Goal: Task Accomplishment & Management: Complete application form

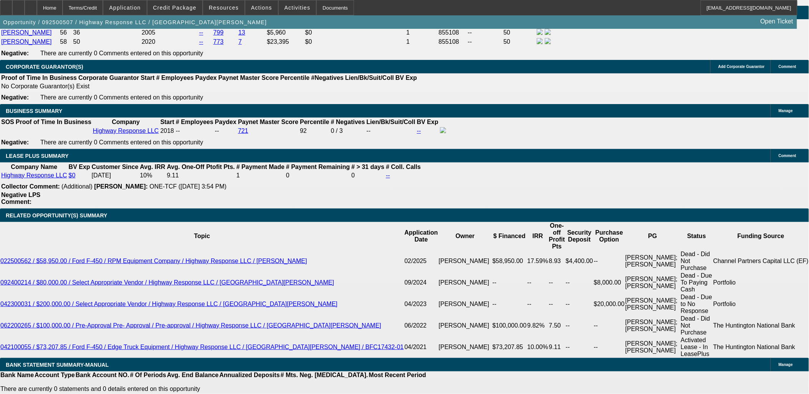
select select "0"
select select "2"
select select "0"
select select "2"
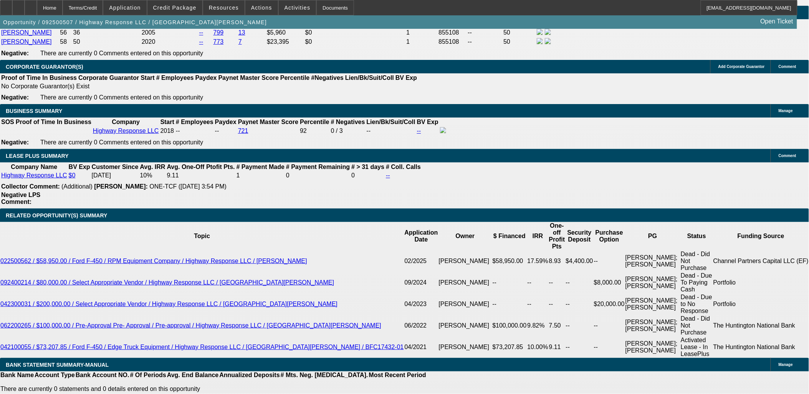
select select "0"
select select "2"
select select "0"
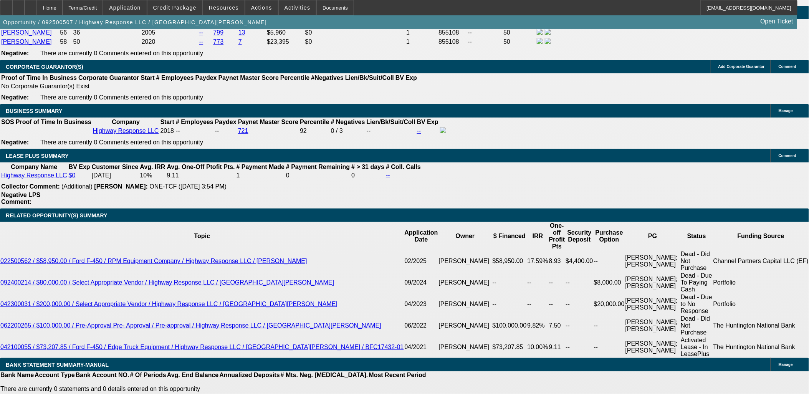
select select "2"
select select "0"
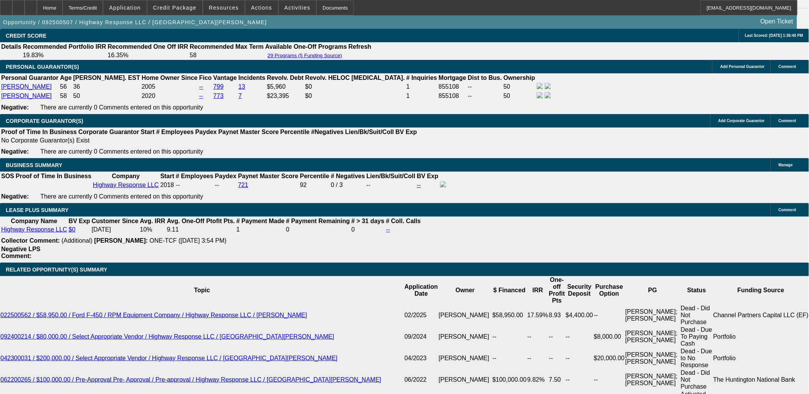
select select "1"
select select "2"
select select "6"
select select "1"
select select "2"
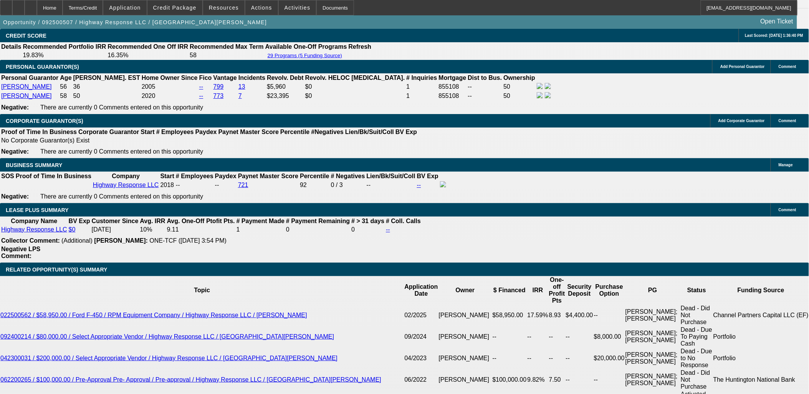
select select "6"
select select "1"
select select "2"
select select "6"
select select "1"
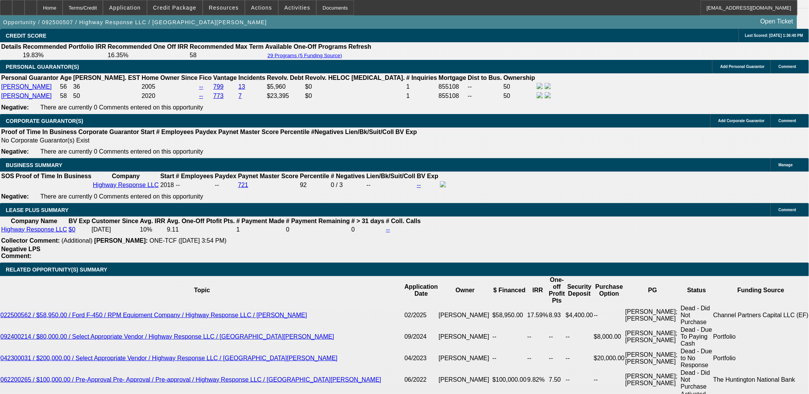
select select "2"
select select "6"
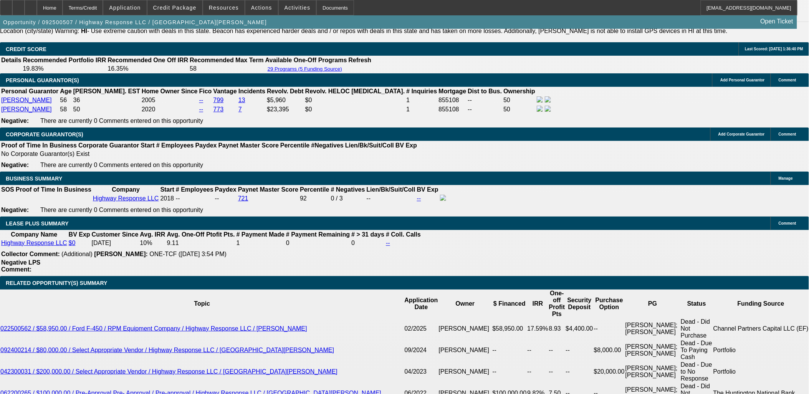
scroll to position [1172, 0]
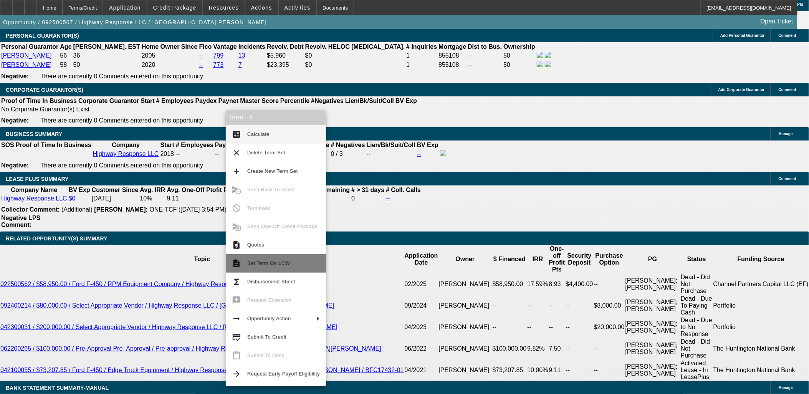
click at [262, 263] on span "Set Term On LCW" at bounding box center [268, 263] width 43 height 6
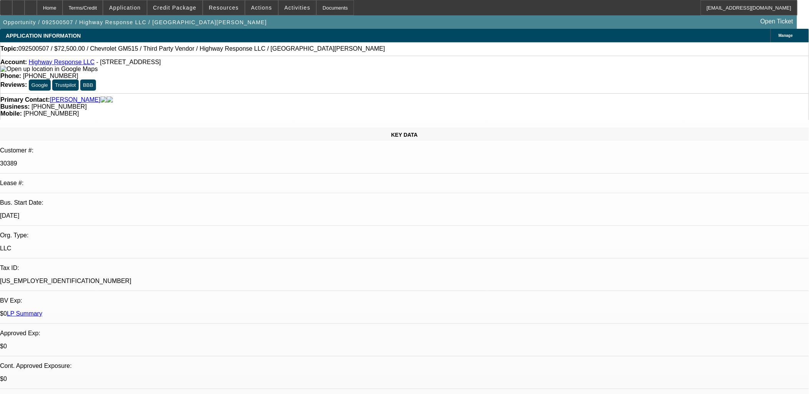
select select "0"
select select "2"
select select "0"
select select "2"
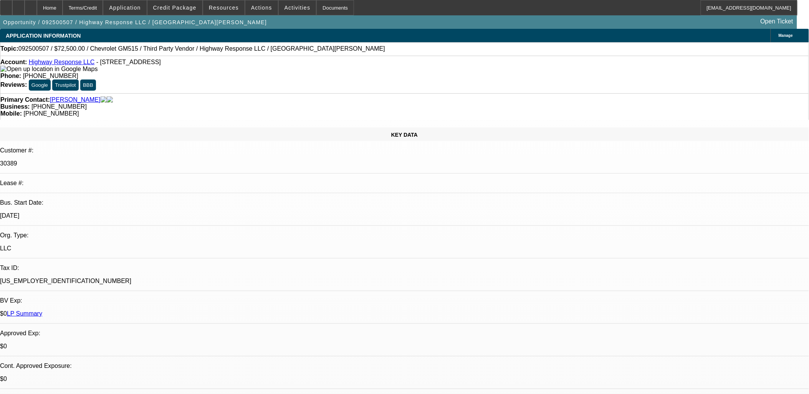
select select "0"
select select "2"
select select "0"
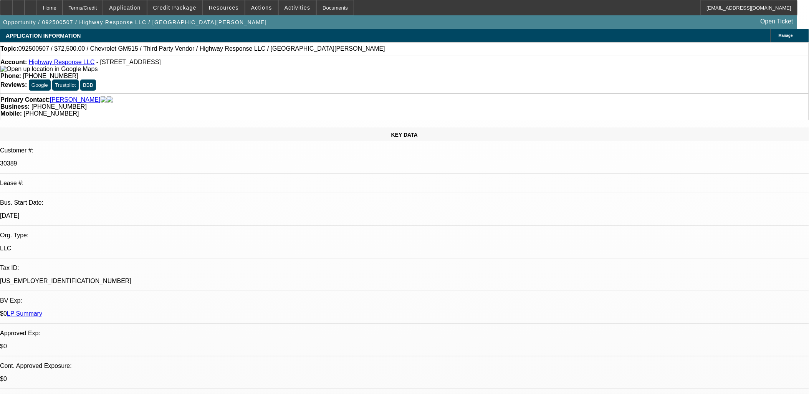
select select "2"
select select "0"
select select "1"
select select "2"
select select "6"
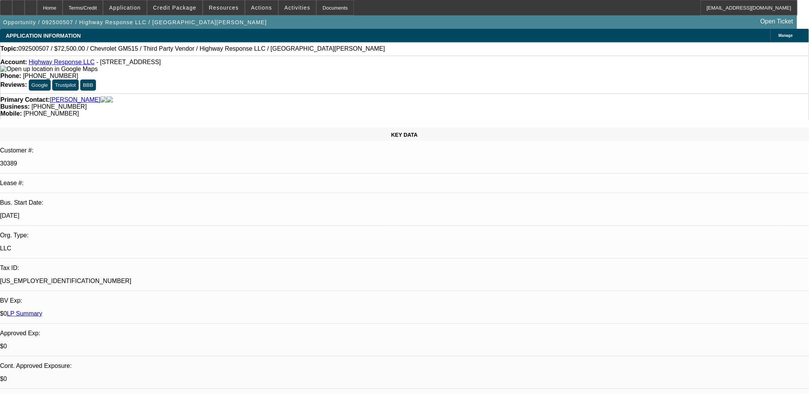
select select "1"
select select "2"
select select "6"
select select "1"
select select "2"
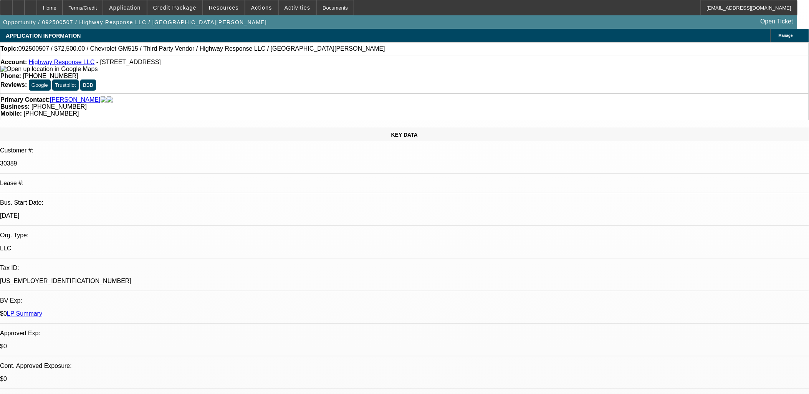
select select "6"
select select "1"
select select "2"
select select "6"
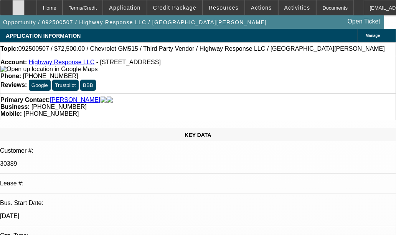
click at [25, 11] on div at bounding box center [18, 7] width 12 height 15
click at [172, 8] on span "Credit Package" at bounding box center [174, 8] width 43 height 6
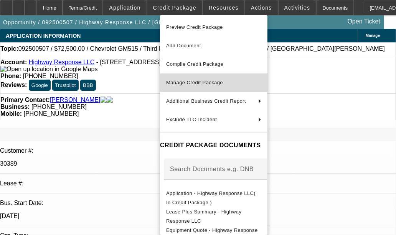
click at [238, 83] on span "Manage Credit Package" at bounding box center [213, 82] width 95 height 9
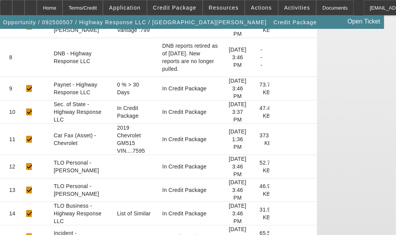
scroll to position [341, 0]
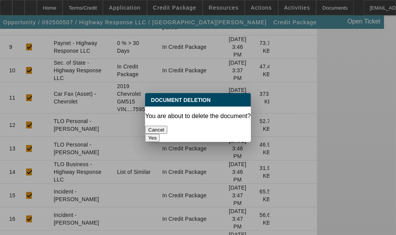
scroll to position [0, 0]
click at [160, 134] on button "Yes" at bounding box center [152, 138] width 15 height 8
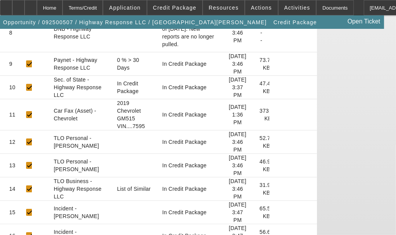
scroll to position [282, 0]
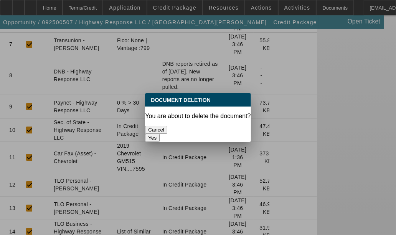
scroll to position [0, 0]
click at [160, 134] on button "Yes" at bounding box center [152, 138] width 15 height 8
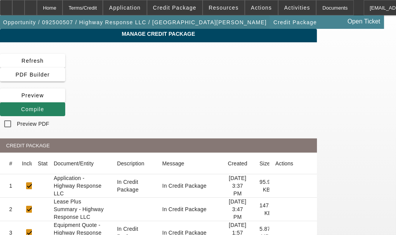
click at [88, 24] on span "Opportunity / 092500507 / Highway Response LLC / [GEOGRAPHIC_DATA][PERSON_NAME]" at bounding box center [135, 22] width 264 height 6
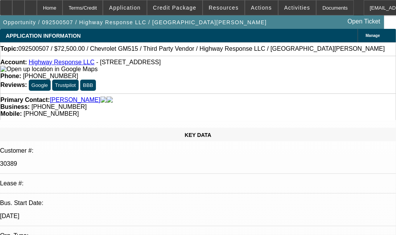
select select "0"
select select "2"
select select "0"
select select "6"
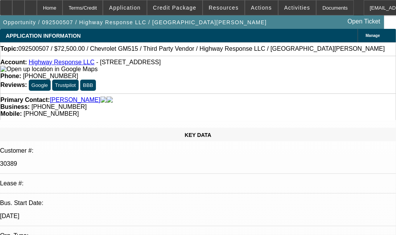
select select "0"
select select "2"
select select "0"
select select "6"
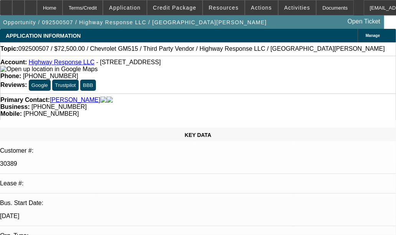
select select "0"
select select "2"
select select "0"
select select "6"
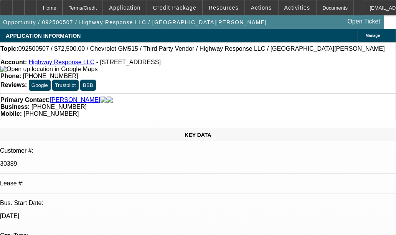
select select "0"
select select "2"
select select "0"
select select "6"
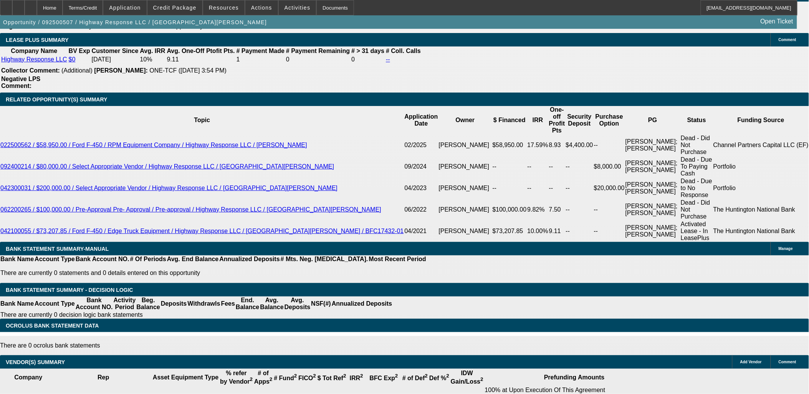
scroll to position [1144, 0]
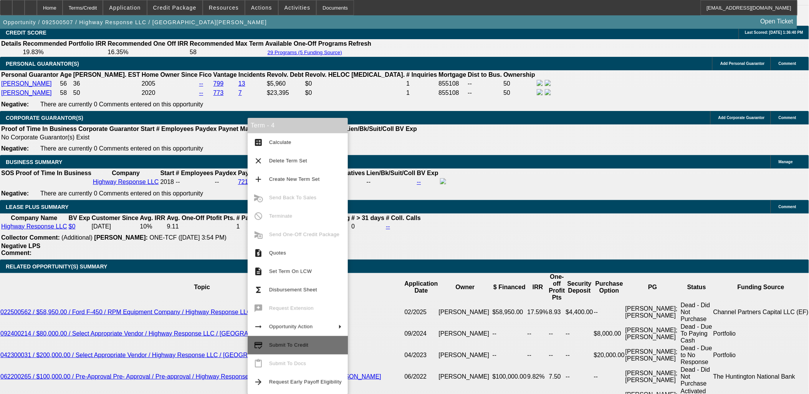
click at [308, 337] on button "credit_score Submit To Credit" at bounding box center [298, 345] width 100 height 18
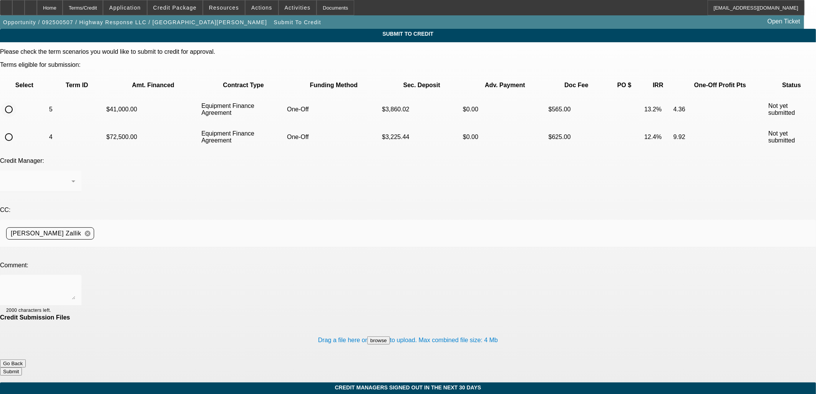
click at [17, 102] on input "radio" at bounding box center [8, 109] width 15 height 15
radio input "true"
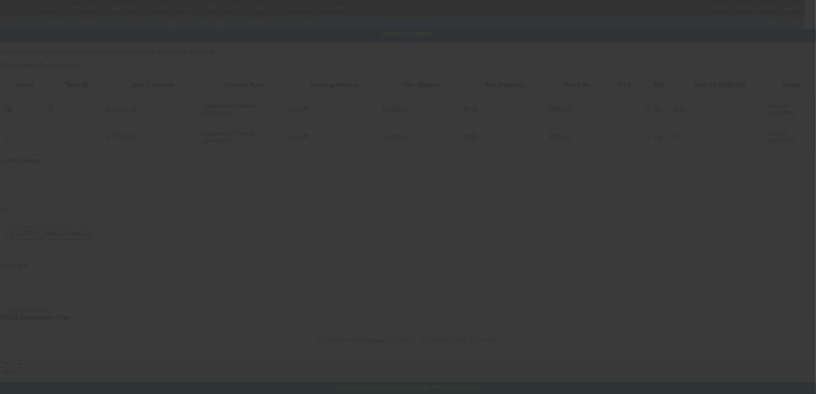
click at [242, 197] on div at bounding box center [408, 197] width 816 height 394
click at [243, 209] on div at bounding box center [408, 197] width 816 height 394
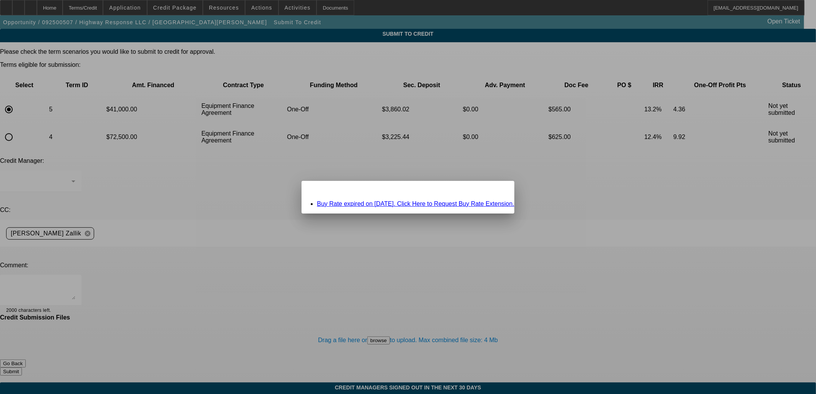
click at [242, 209] on div at bounding box center [408, 197] width 816 height 394
click at [242, 208] on div at bounding box center [408, 197] width 816 height 394
click at [493, 185] on div at bounding box center [408, 197] width 816 height 394
click at [497, 189] on div "Close" at bounding box center [505, 185] width 17 height 9
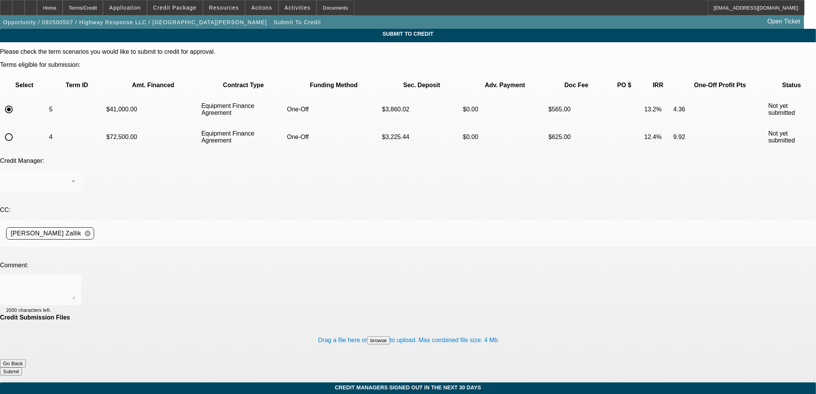
drag, startPoint x: 31, startPoint y: 106, endPoint x: 36, endPoint y: 108, distance: 5.7
click at [17, 129] on input "radio" at bounding box center [8, 136] width 15 height 15
radio input "true"
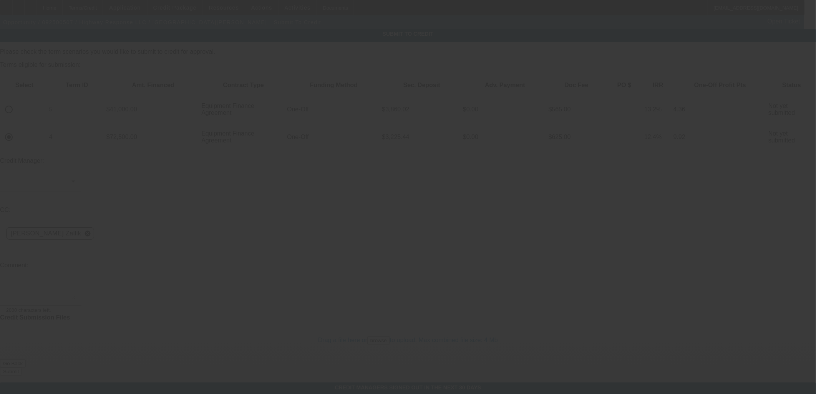
drag, startPoint x: 235, startPoint y: 212, endPoint x: 232, endPoint y: 207, distance: 6.0
click at [233, 210] on div at bounding box center [408, 197] width 816 height 394
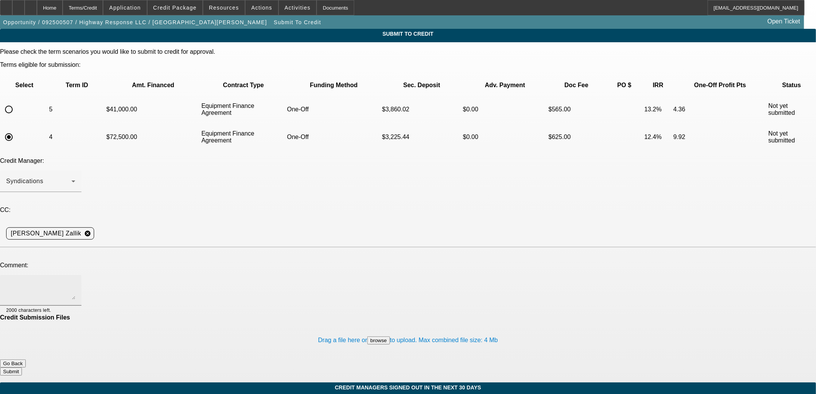
click at [75, 281] on textarea at bounding box center [40, 290] width 69 height 18
type textarea "Customer found a barely used truck being sold by a private party. Please send t…"
click at [22, 368] on button "Submit" at bounding box center [11, 372] width 22 height 8
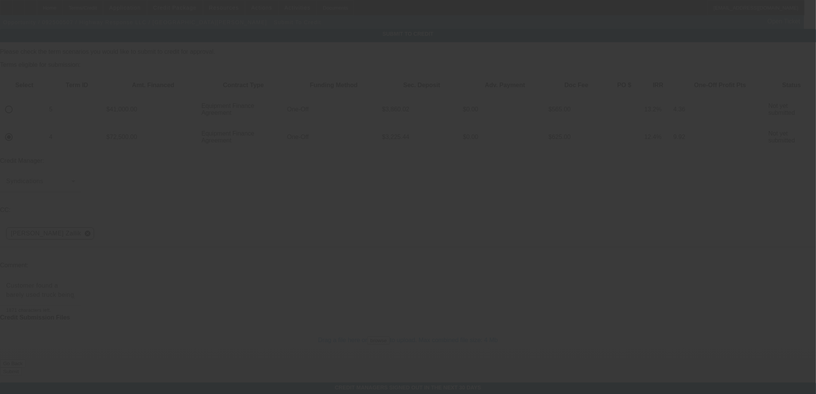
click at [473, 314] on div at bounding box center [408, 197] width 816 height 394
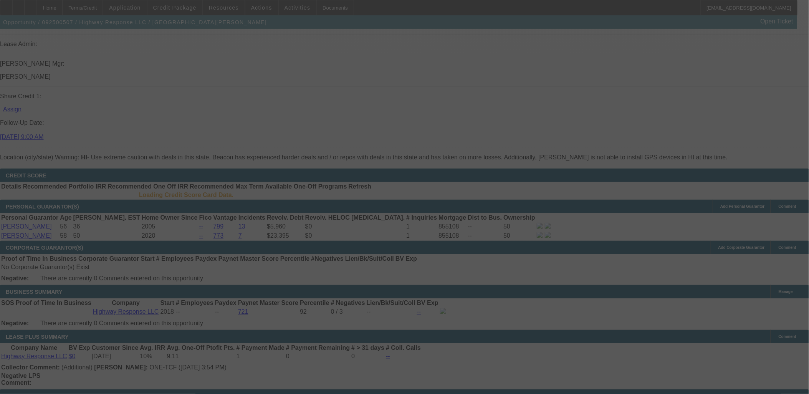
scroll to position [832, 0]
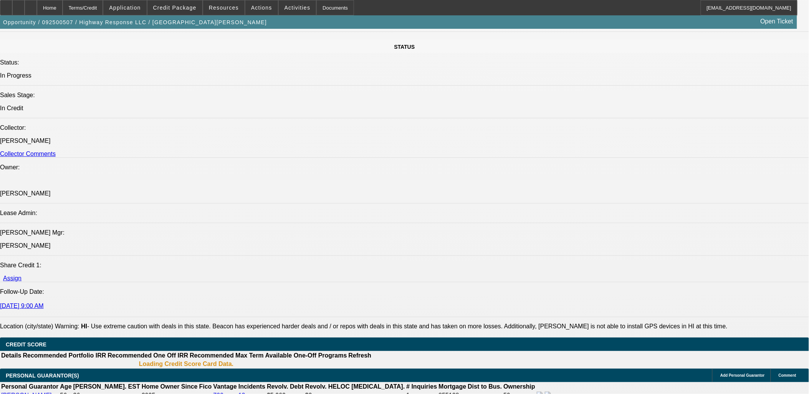
select select "0"
select select "2"
select select "0"
select select "6"
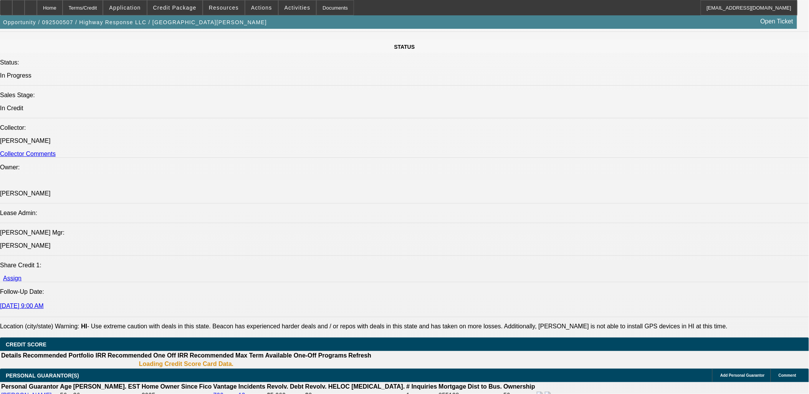
select select "0"
select select "2"
select select "0"
select select "6"
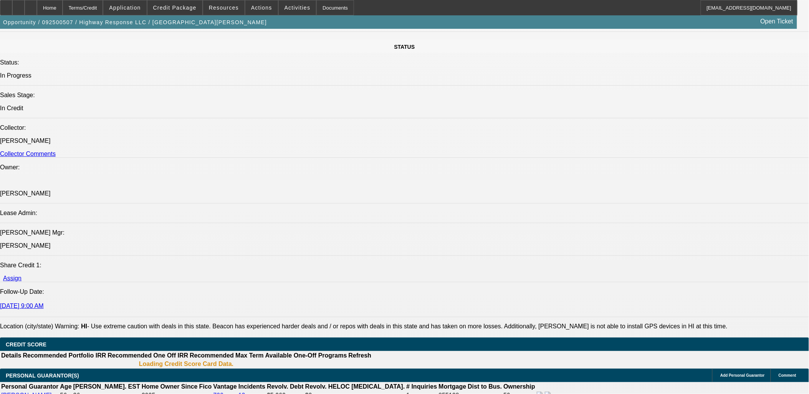
select select "0"
select select "2"
select select "0"
select select "6"
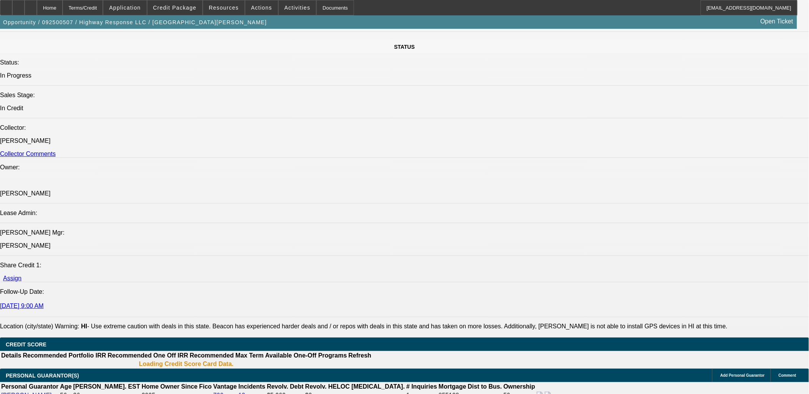
select select "0"
select select "2"
select select "0"
select select "6"
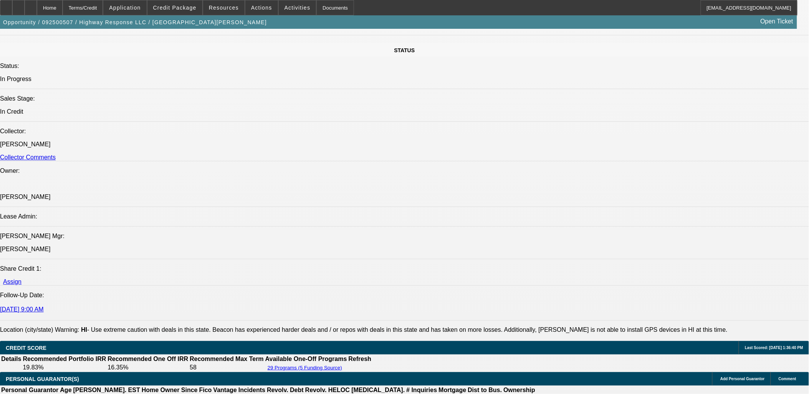
drag, startPoint x: 47, startPoint y: 267, endPoint x: 117, endPoint y: 275, distance: 69.9
copy span "[PERSON_NAME] and [PERSON_NAME] are good paying past BFC customers hoping to ge…"
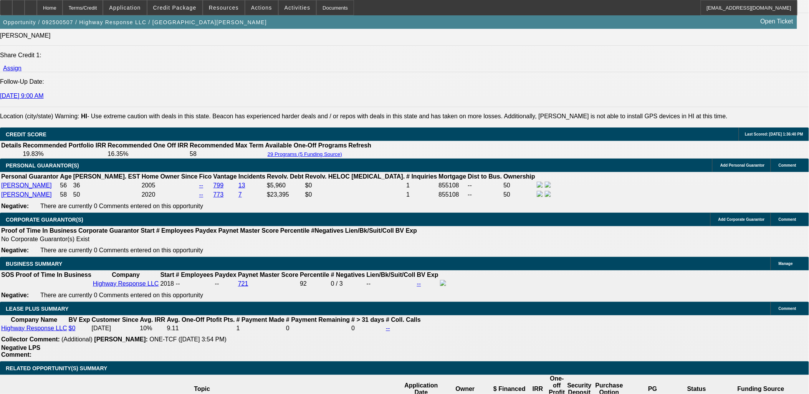
scroll to position [392, 0]
click at [197, 17] on div "Opportunity / 092500507 / Highway Response LLC / Kanamu, Alison Open Ticket" at bounding box center [398, 21] width 797 height 13
click at [183, 9] on span "Credit Package" at bounding box center [174, 8] width 43 height 6
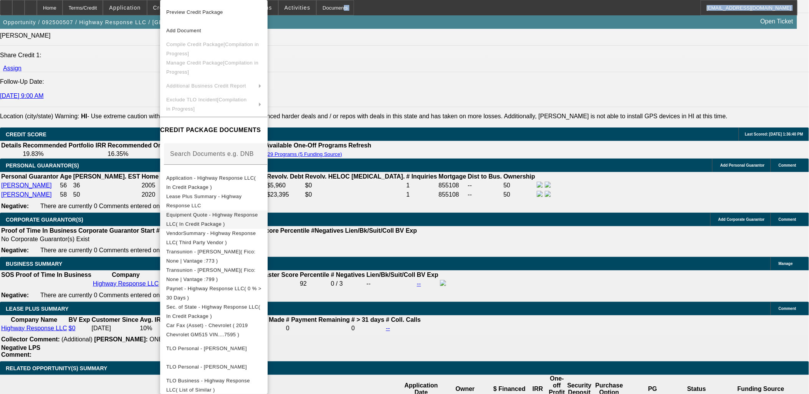
click at [237, 216] on span "Equipment Quote - Highway Response LLC( In Credit Package )" at bounding box center [212, 219] width 92 height 15
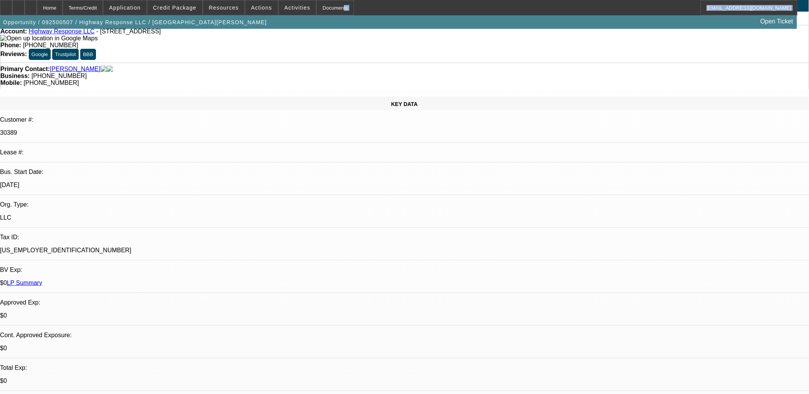
scroll to position [0, 0]
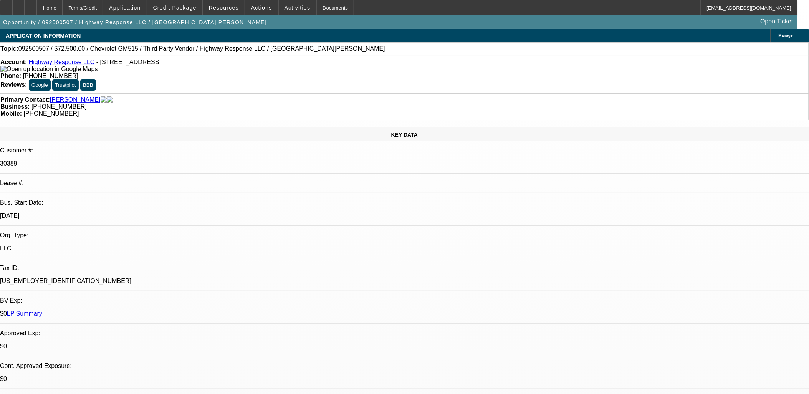
drag, startPoint x: 483, startPoint y: 188, endPoint x: 479, endPoint y: 178, distance: 10.9
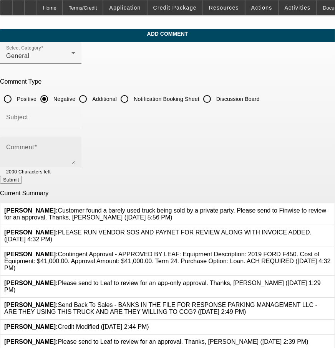
click at [75, 163] on div "Comment" at bounding box center [40, 152] width 69 height 31
paste textarea "[PERSON_NAME] and [PERSON_NAME] are good paying past BFC customers hoping to ge…"
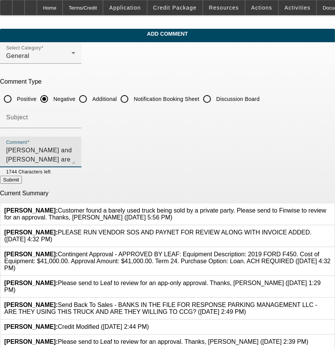
scroll to position [8, 0]
type textarea "[PERSON_NAME] and [PERSON_NAME] are good paying past BFC customers hoping to ge…"
click at [117, 101] on div "Additional" at bounding box center [95, 98] width 41 height 15
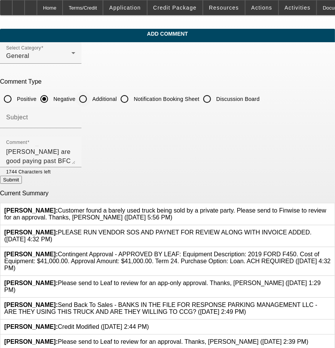
click at [117, 99] on label "Additional" at bounding box center [104, 99] width 26 height 8
click at [91, 99] on input "Additional" at bounding box center [82, 98] width 15 height 15
radio input "true"
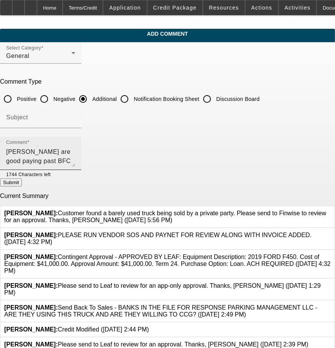
scroll to position [0, 0]
drag, startPoint x: 293, startPoint y: 159, endPoint x: 293, endPoint y: 192, distance: 33.4
click at [75, 167] on textarea "[PERSON_NAME] and [PERSON_NAME] are good paying past BFC customers hoping to ge…" at bounding box center [40, 156] width 69 height 21
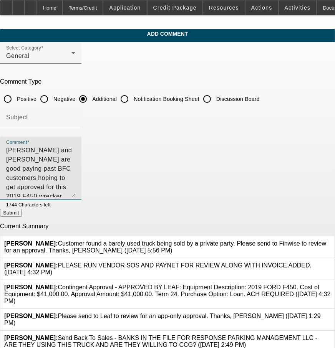
click at [75, 147] on textarea "[PERSON_NAME] and [PERSON_NAME] are good paying past BFC customers hoping to ge…" at bounding box center [40, 171] width 69 height 51
click at [64, 157] on textarea "Alex and Alison are good paying past BFC customers hoping to get approved for t…" at bounding box center [40, 171] width 69 height 51
click at [75, 187] on textarea "Alex and Alison are good paying past BFC customers hoping to get approved for t…" at bounding box center [40, 171] width 69 height 51
type textarea "Alex and Alison are good paying past BFC customers hoping to get approved for t…"
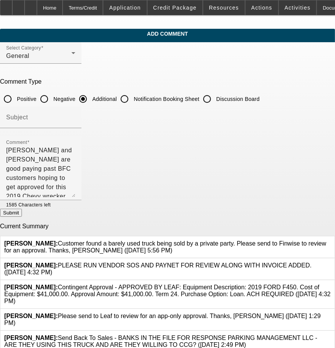
click at [22, 210] on button "Submit" at bounding box center [11, 213] width 22 height 8
radio input "true"
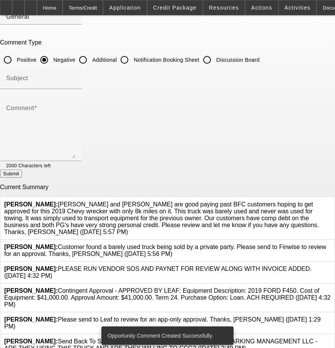
scroll to position [137, 0]
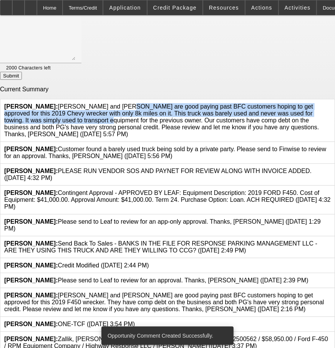
drag, startPoint x: 75, startPoint y: 100, endPoint x: 86, endPoint y: 113, distance: 17.1
click at [86, 113] on span "Zallik, Asher: Alex and Alison are good paying past BFC customers hoping to get…" at bounding box center [161, 120] width 315 height 34
drag, startPoint x: 86, startPoint y: 113, endPoint x: 90, endPoint y: 126, distance: 13.2
click at [86, 113] on span "Zallik, Asher: Alex and Alison are good paying past BFC customers hoping to get…" at bounding box center [161, 120] width 315 height 34
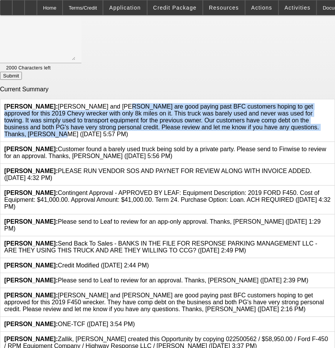
drag, startPoint x: 96, startPoint y: 130, endPoint x: 73, endPoint y: 100, distance: 37.8
click at [73, 103] on span "Zallik, Asher: Alex and Alison are good paying past BFC customers hoping to get…" at bounding box center [161, 120] width 315 height 34
copy span "Alex and Alison are good paying past BFC customers hoping to get approved for t…"
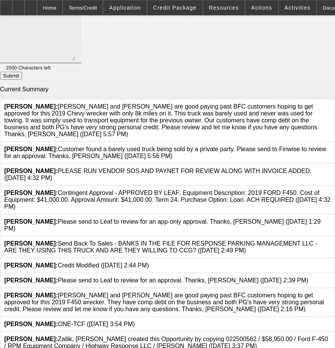
click at [75, 48] on textarea "Comment" at bounding box center [40, 34] width 69 height 51
paste textarea "Alex and Alison are good paying past BFC customers hoping to get approved for t…"
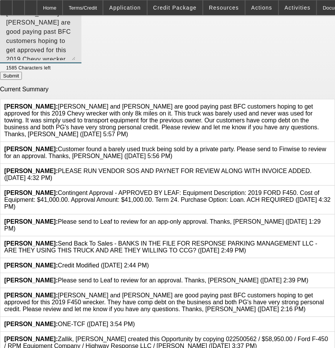
scroll to position [9, 0]
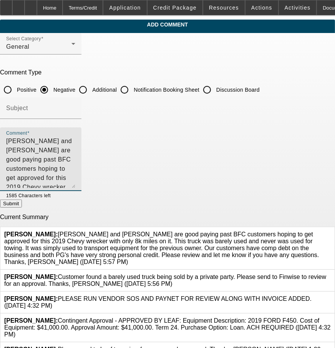
type textarea "Alex and Alison are good paying past BFC customers hoping to get approved for t…"
click at [117, 83] on div "Additional" at bounding box center [95, 89] width 41 height 15
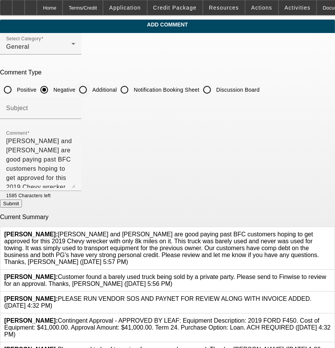
click at [92, 89] on div at bounding box center [83, 90] width 18 height 18
radio input "false"
radio input "true"
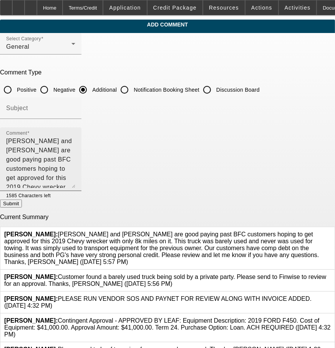
click at [75, 140] on textarea "Alex and Alison are good paying past BFC customers hoping to get approved for t…" at bounding box center [40, 162] width 69 height 51
click at [75, 142] on textarea "Alex and Alison are good paying past BFC customers hoping to get approved for t…" at bounding box center [40, 162] width 69 height 51
click at [75, 141] on textarea "Alex and Alison are good paying past BFC customers hoping to get approved for t…" at bounding box center [40, 162] width 69 height 51
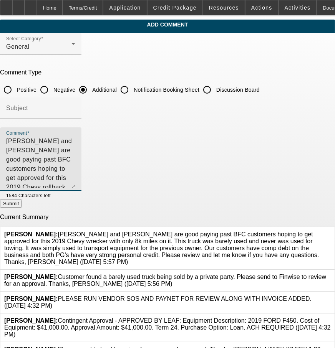
type textarea "Alex and Alison are good paying past BFC customers hoping to get approved for t…"
click at [22, 203] on button "Submit" at bounding box center [11, 204] width 22 height 8
radio input "true"
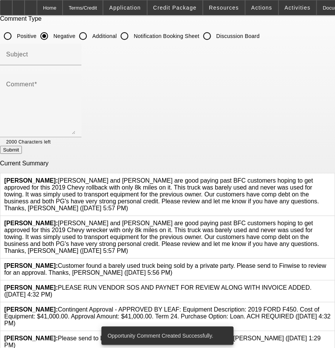
scroll to position [179, 0]
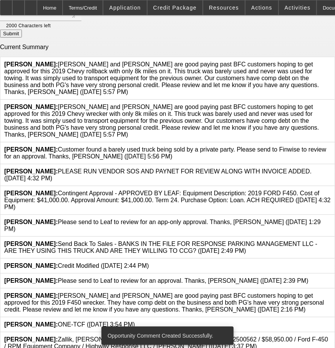
click at [331, 104] on icon at bounding box center [331, 104] width 0 height 0
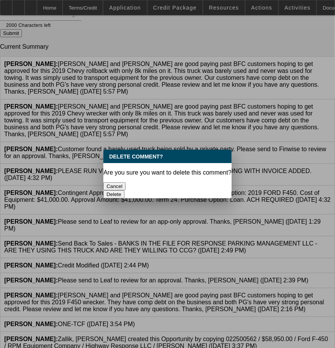
click at [124, 190] on button "Delete" at bounding box center [113, 194] width 21 height 8
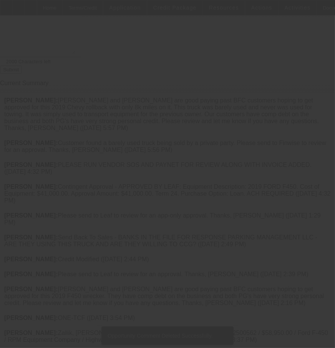
scroll to position [137, 0]
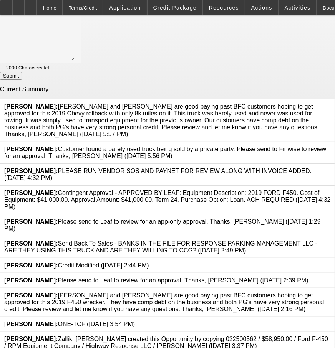
click at [331, 292] on icon at bounding box center [331, 292] width 0 height 0
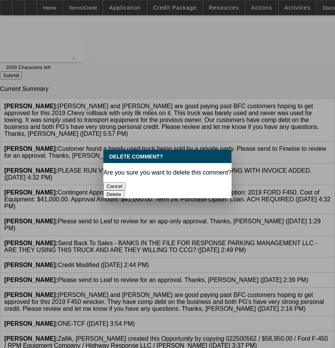
click at [124, 190] on button "Delete" at bounding box center [113, 194] width 21 height 8
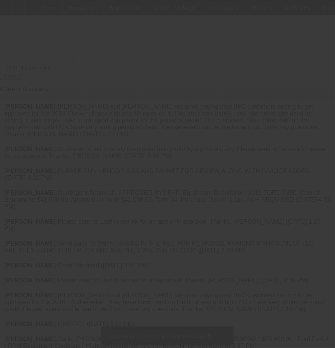
scroll to position [109, 0]
